Goal: Information Seeking & Learning: Learn about a topic

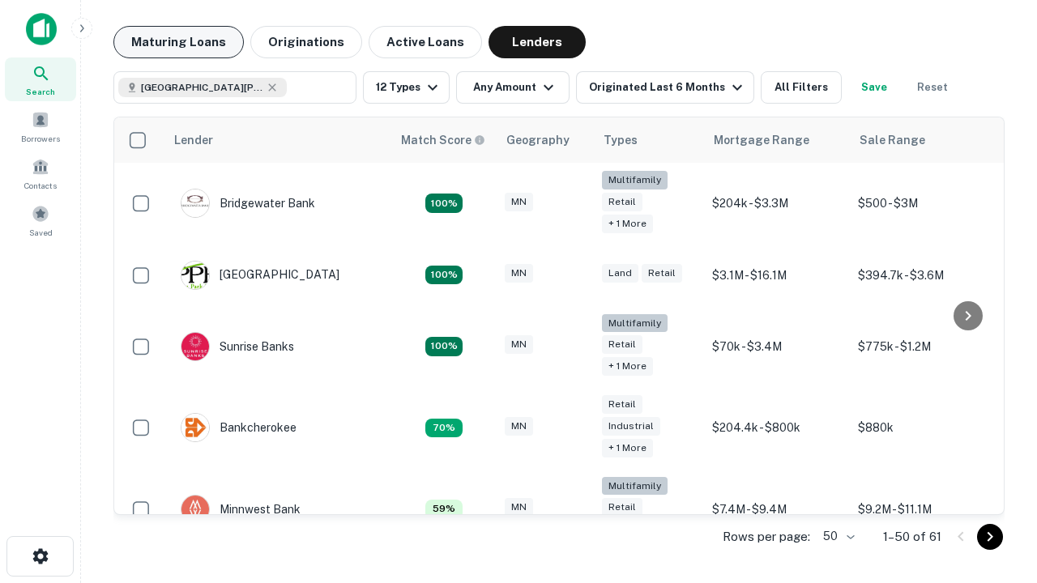
click at [178, 42] on button "Maturing Loans" at bounding box center [178, 42] width 130 height 32
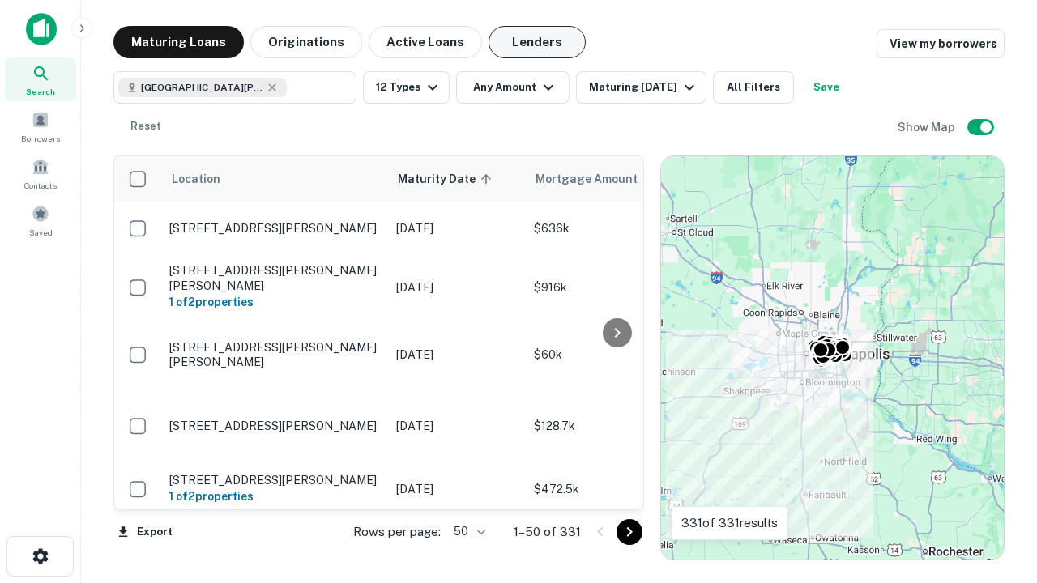
click at [537, 42] on button "Lenders" at bounding box center [536, 42] width 97 height 32
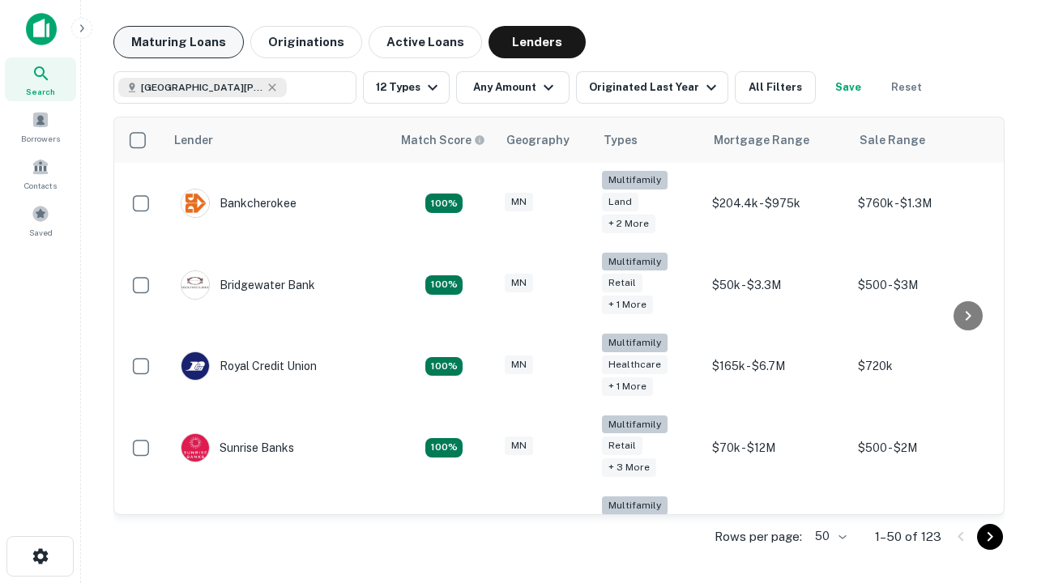
click at [178, 42] on button "Maturing Loans" at bounding box center [178, 42] width 130 height 32
